Goal: Task Accomplishment & Management: Manage account settings

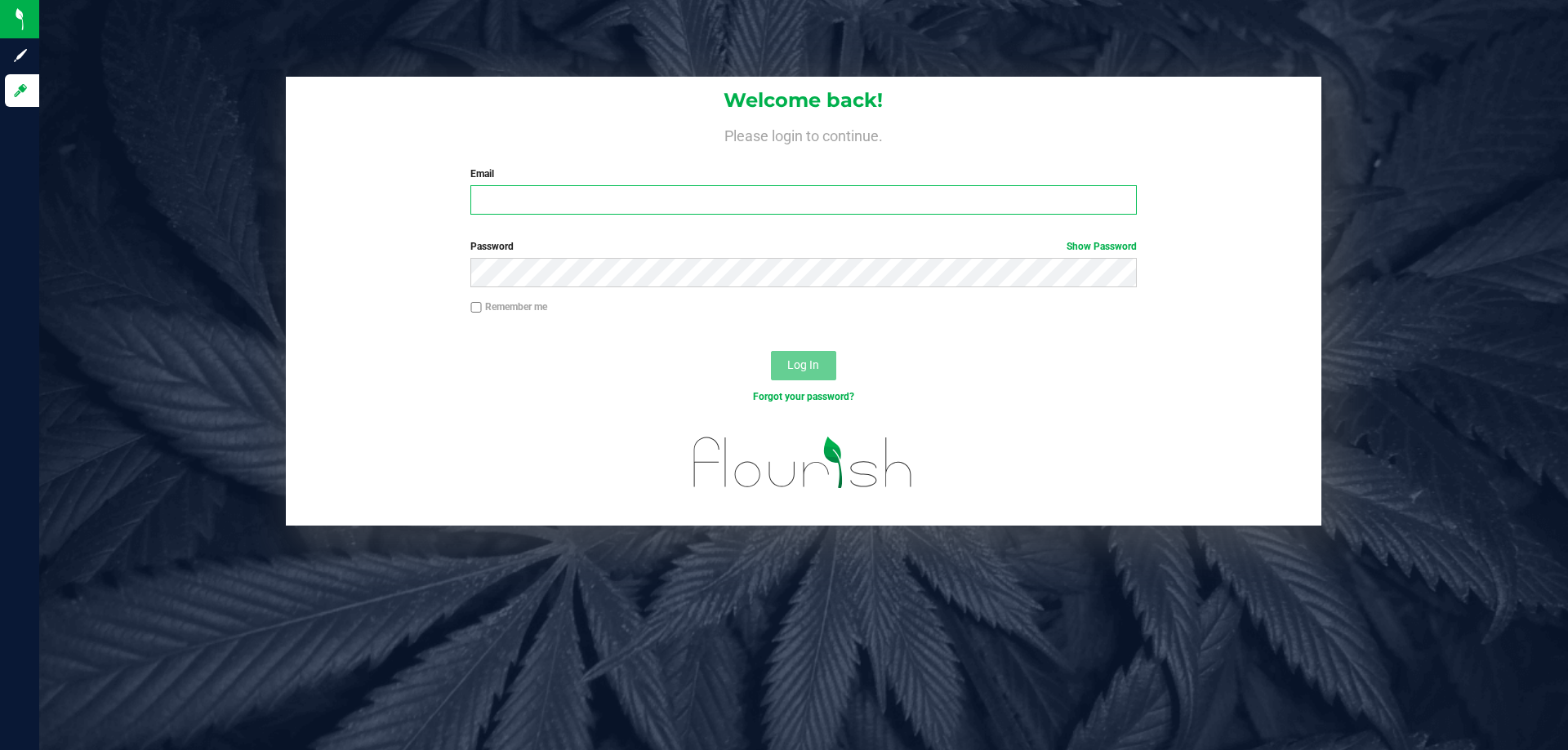
click at [478, 196] on input "Email" at bounding box center [803, 200] width 666 height 29
type input "[EMAIL_ADDRESS][DOMAIN_NAME]"
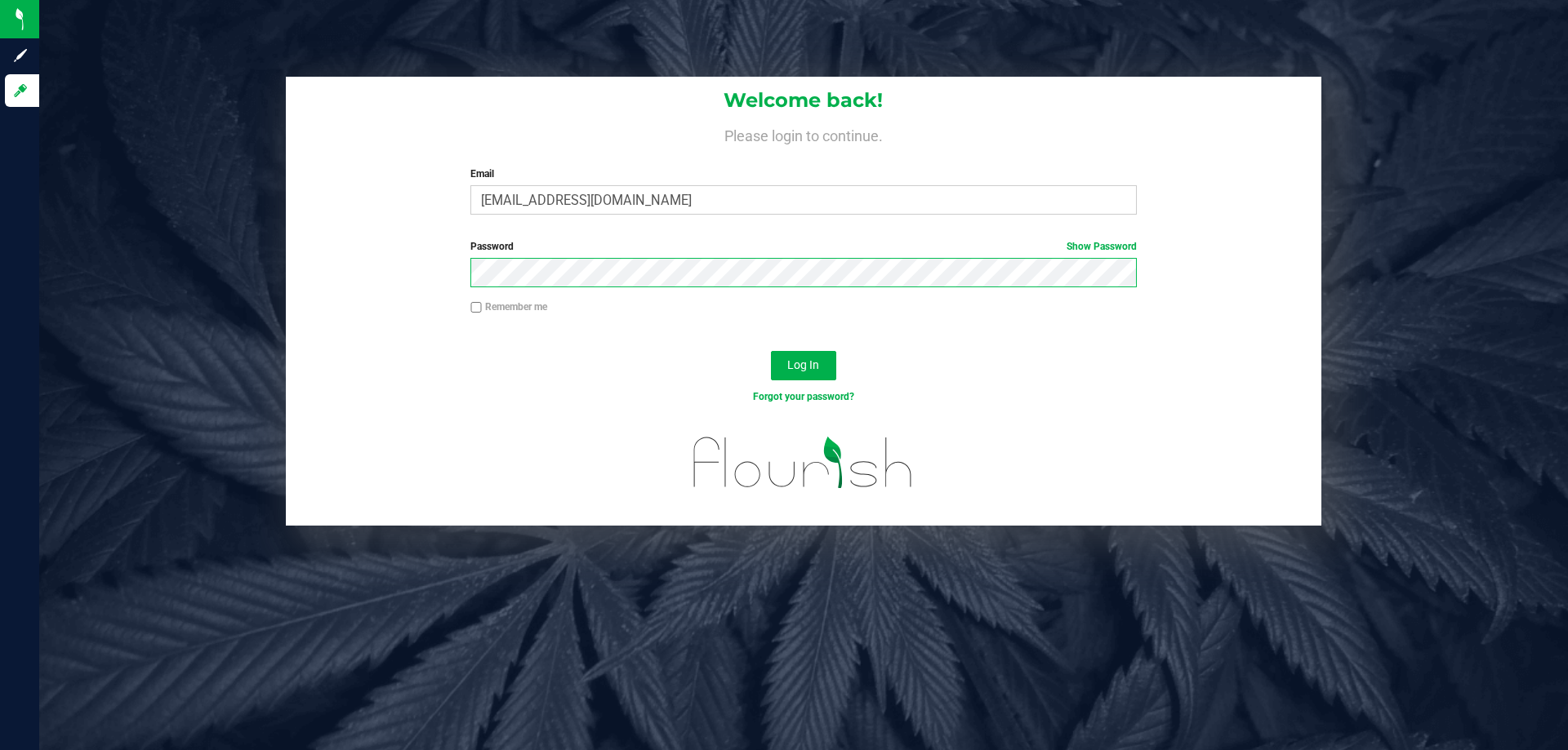
click at [771, 351] on button "Log In" at bounding box center [803, 365] width 66 height 29
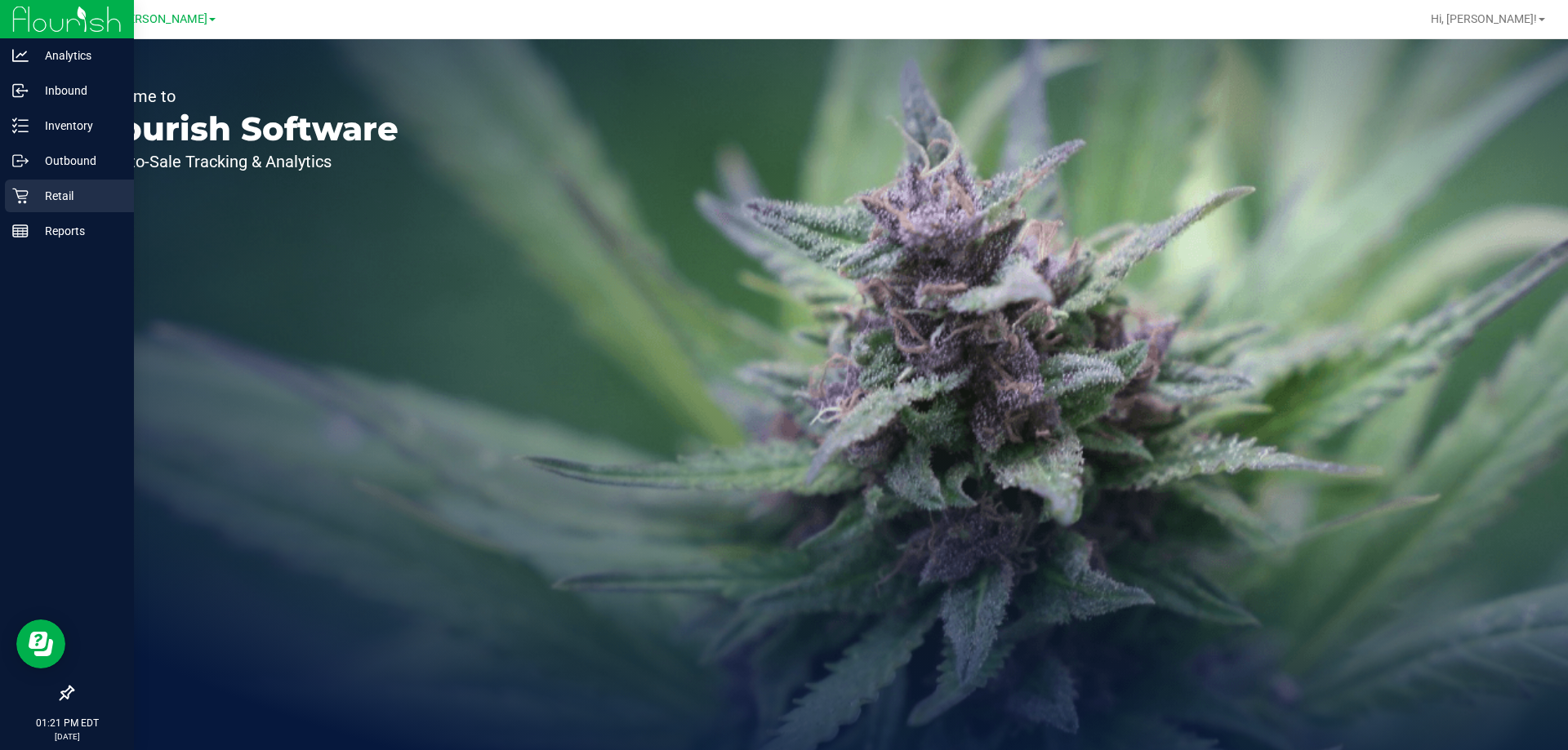
click at [44, 196] on p "Retail" at bounding box center [77, 196] width 98 height 20
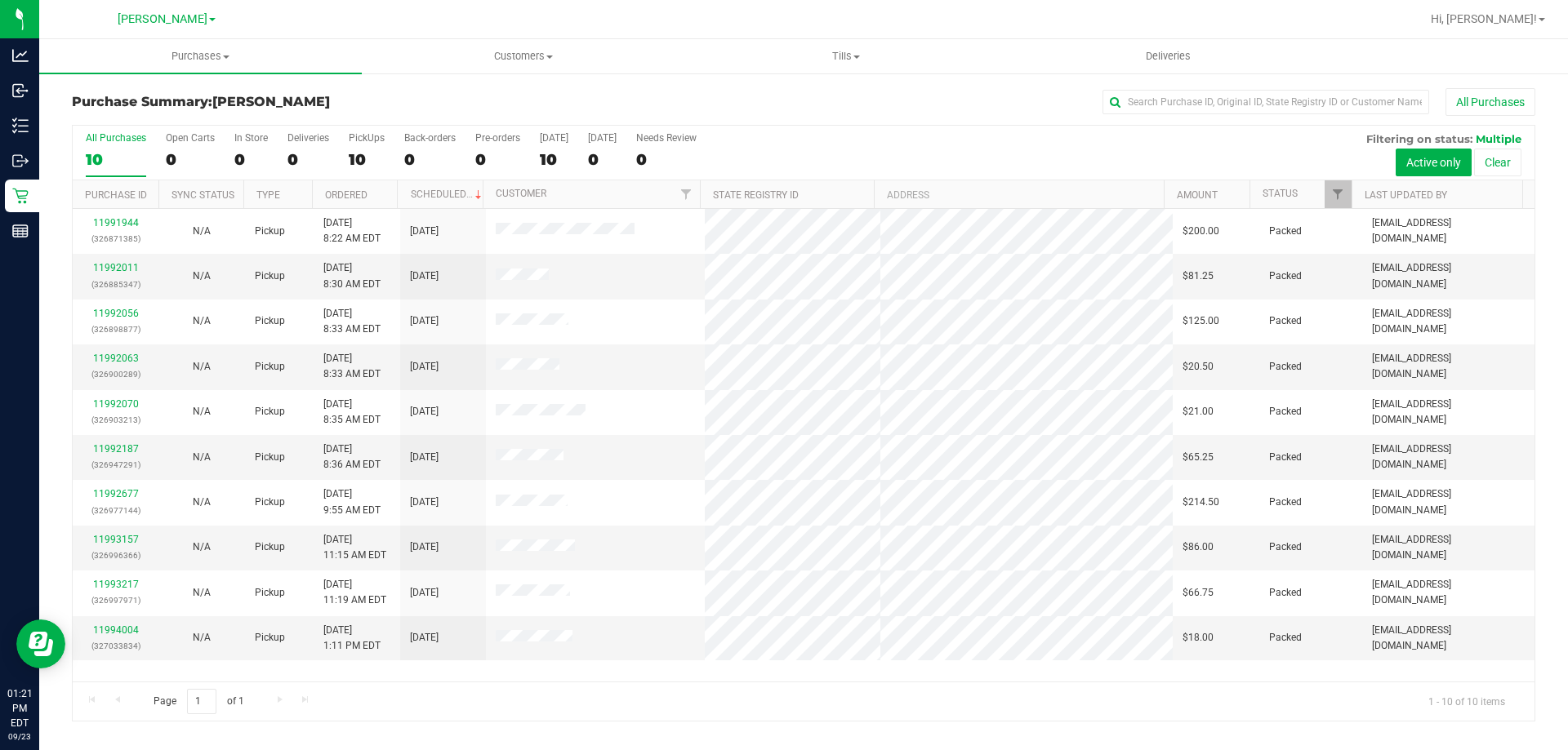
click at [450, 202] on th "Scheduled" at bounding box center [439, 195] width 85 height 28
